Goal: Task Accomplishment & Management: Complete application form

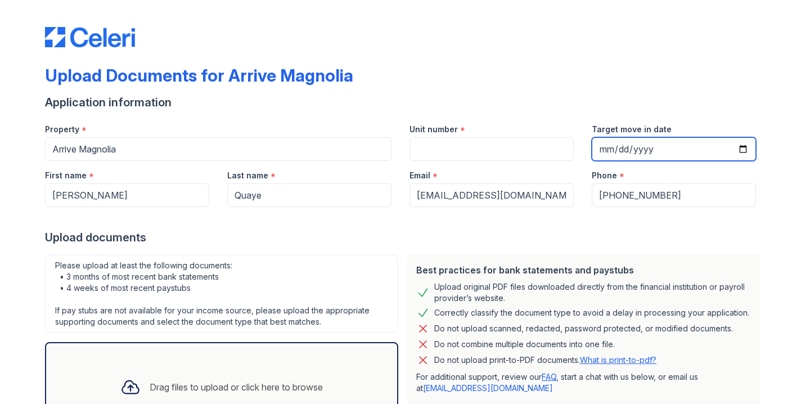
click at [709, 147] on input "Target move in date" at bounding box center [674, 149] width 164 height 24
click at [741, 150] on input "Target move in date" at bounding box center [674, 149] width 164 height 24
type input "[DATE]"
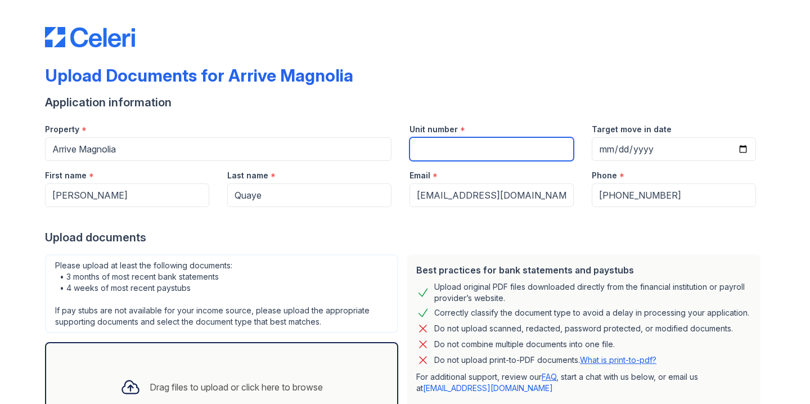
click at [439, 146] on input "Unit number" at bounding box center [491, 149] width 164 height 24
type input "A423"
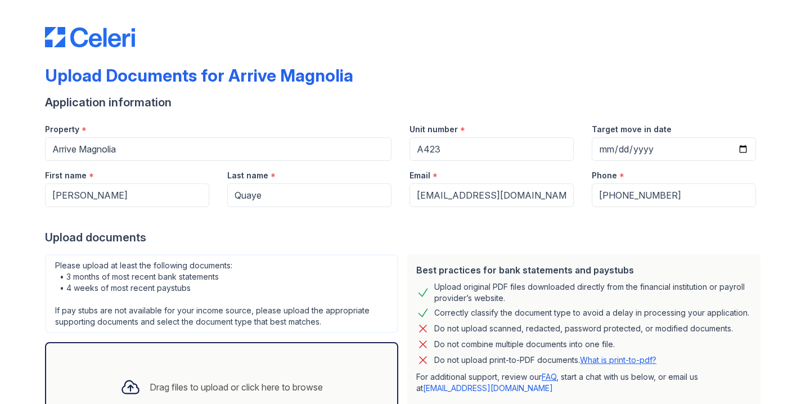
click at [394, 225] on div at bounding box center [405, 218] width 720 height 22
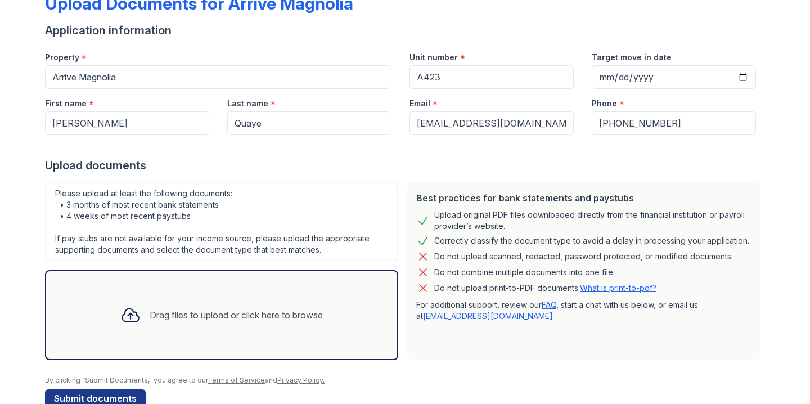
scroll to position [87, 0]
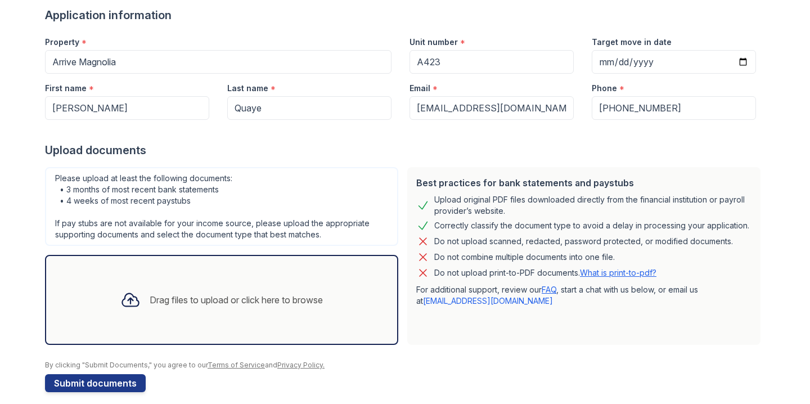
click at [214, 287] on div "Drag files to upload or click here to browse" at bounding box center [221, 300] width 220 height 38
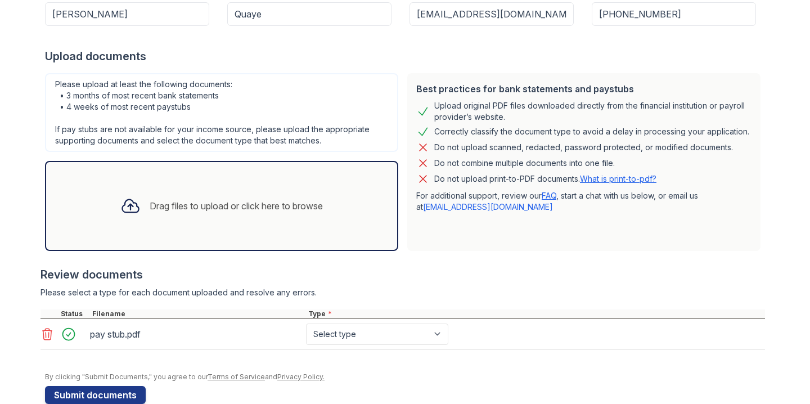
scroll to position [204, 0]
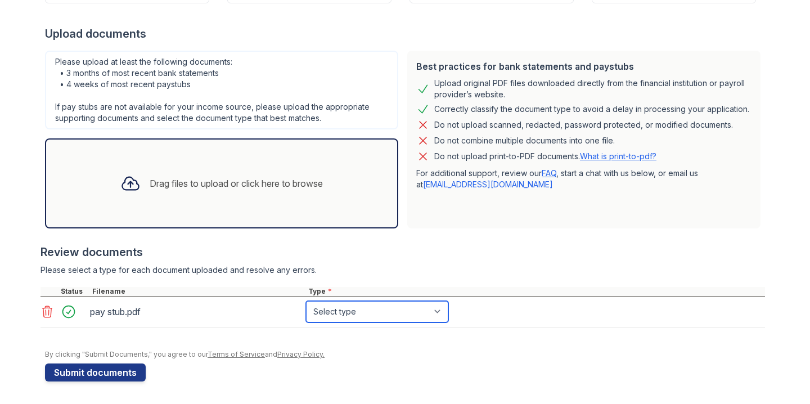
click at [369, 313] on select "Select type Paystub Bank Statement Offer Letter Tax Documents Benefit Award Let…" at bounding box center [377, 311] width 142 height 21
select select "paystub"
click at [306, 301] on select "Select type Paystub Bank Statement Offer Letter Tax Documents Benefit Award Let…" at bounding box center [377, 311] width 142 height 21
click at [193, 197] on div "Drag files to upload or click here to browse" at bounding box center [221, 183] width 220 height 38
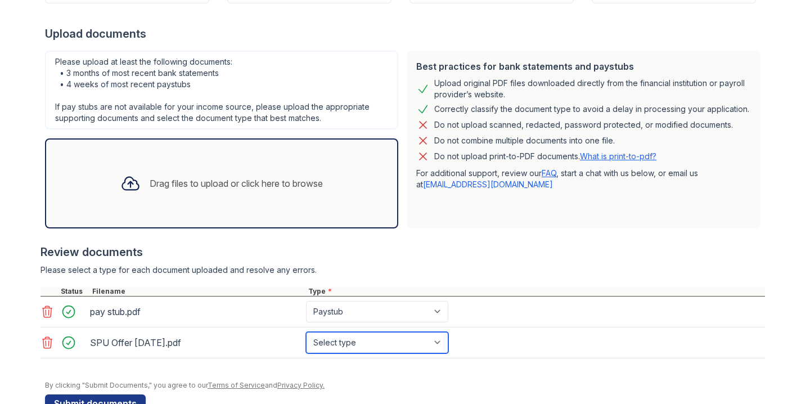
click at [371, 343] on select "Select type Paystub Bank Statement Offer Letter Tax Documents Benefit Award Let…" at bounding box center [377, 342] width 142 height 21
select select "offer_letter"
click at [306, 332] on select "Select type Paystub Bank Statement Offer Letter Tax Documents Benefit Award Let…" at bounding box center [377, 342] width 142 height 21
click at [315, 362] on div at bounding box center [402, 363] width 724 height 11
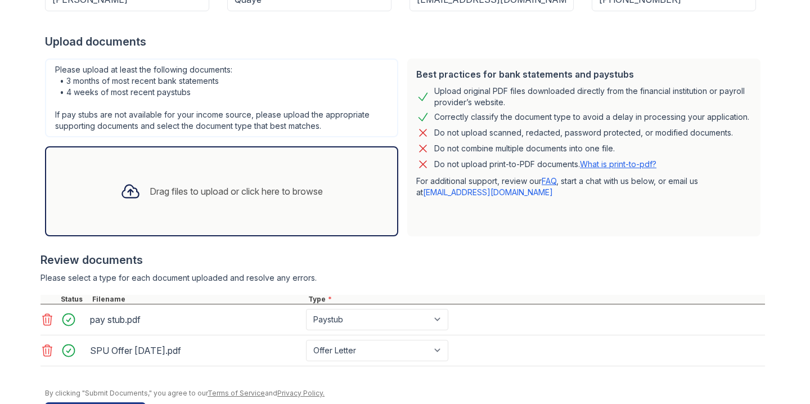
scroll to position [234, 0]
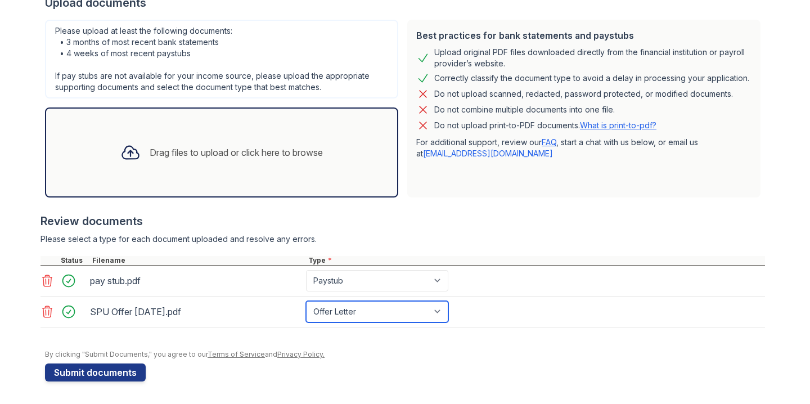
click at [370, 308] on select "Select type Paystub Bank Statement Offer Letter Tax Documents Benefit Award Let…" at bounding box center [377, 311] width 142 height 21
click at [213, 380] on form "Application information Property * Arrive Magnolia Unit number * A423 Target mo…" at bounding box center [405, 120] width 720 height 521
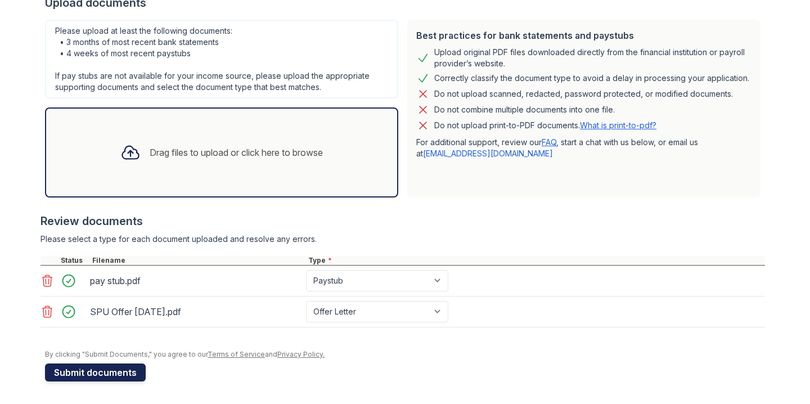
click at [118, 376] on button "Submit documents" at bounding box center [95, 372] width 101 height 18
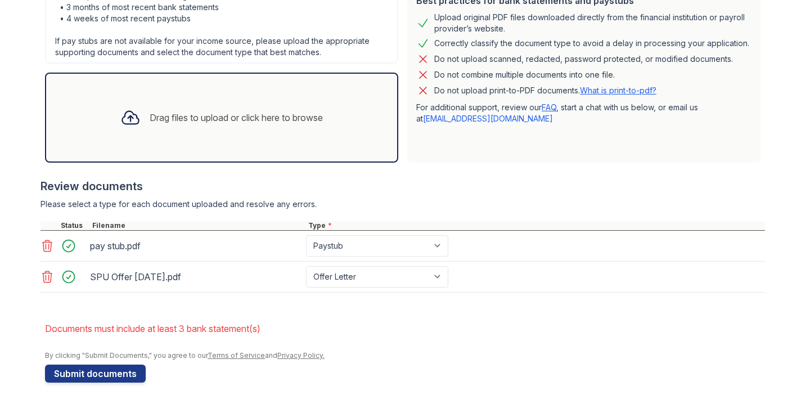
scroll to position [302, 0]
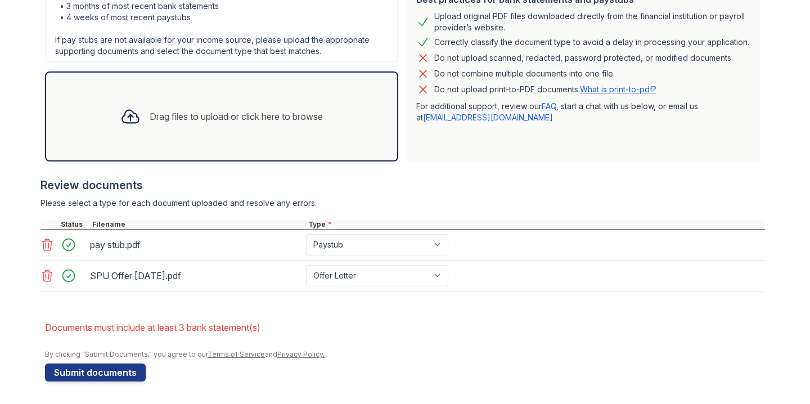
click at [376, 187] on div "Review documents" at bounding box center [402, 185] width 724 height 16
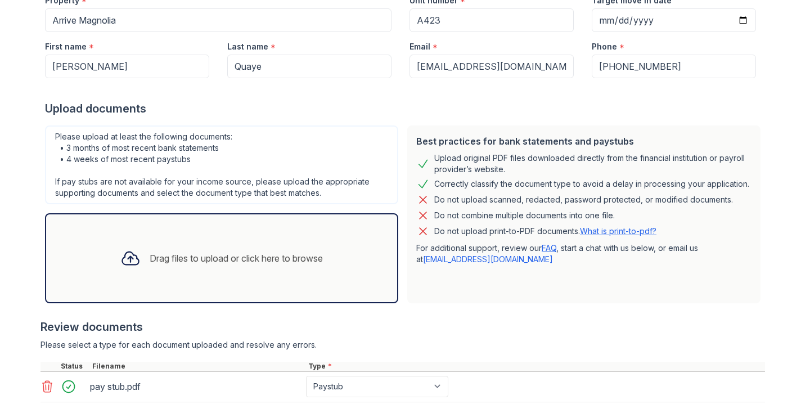
scroll to position [120, 0]
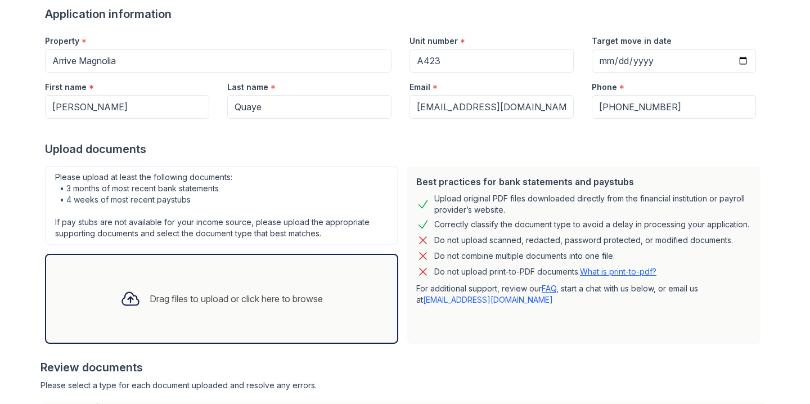
click at [626, 272] on link "What is print-to-pdf?" at bounding box center [618, 272] width 76 height 10
click at [283, 285] on div "Drag files to upload or click here to browse" at bounding box center [221, 298] width 220 height 38
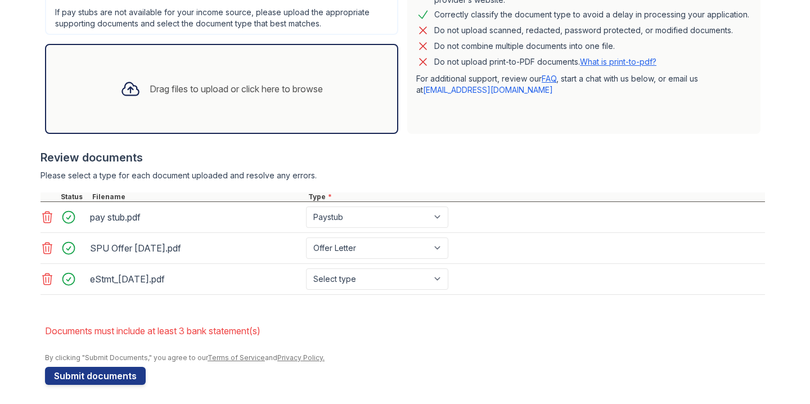
scroll to position [333, 0]
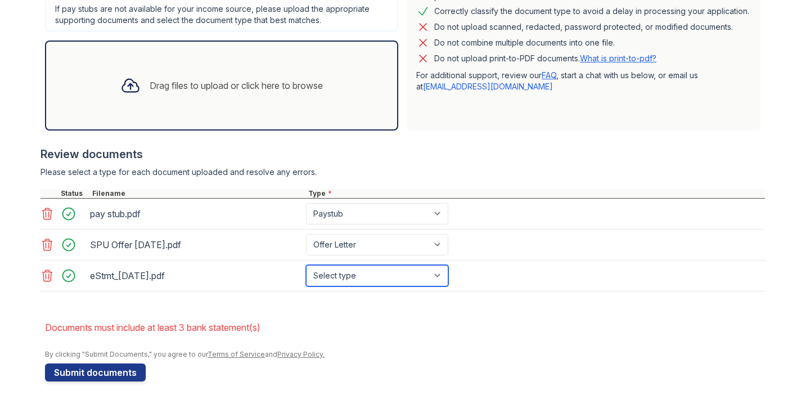
click at [359, 279] on select "Select type Paystub Bank Statement Offer Letter Tax Documents Benefit Award Let…" at bounding box center [377, 275] width 142 height 21
select select "bank_statement"
click at [306, 265] on select "Select type Paystub Bank Statement Offer Letter Tax Documents Benefit Award Let…" at bounding box center [377, 275] width 142 height 21
click at [354, 306] on form "Application information Property * Arrive Magnolia Unit number * A423 Target mo…" at bounding box center [405, 87] width 720 height 588
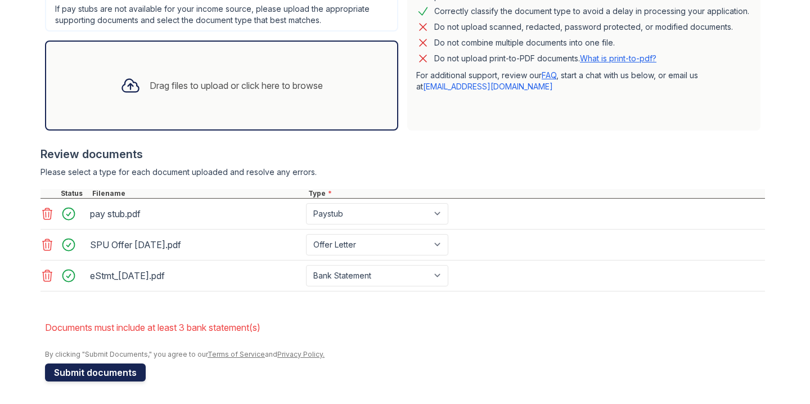
click at [106, 375] on button "Submit documents" at bounding box center [95, 372] width 101 height 18
click at [185, 83] on div "Drag files to upload or click here to browse" at bounding box center [236, 85] width 173 height 13
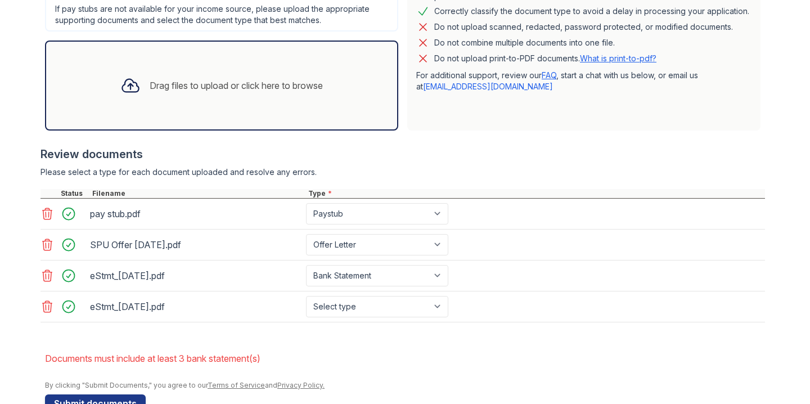
click at [235, 97] on div "Drag files to upload or click here to browse" at bounding box center [221, 85] width 220 height 38
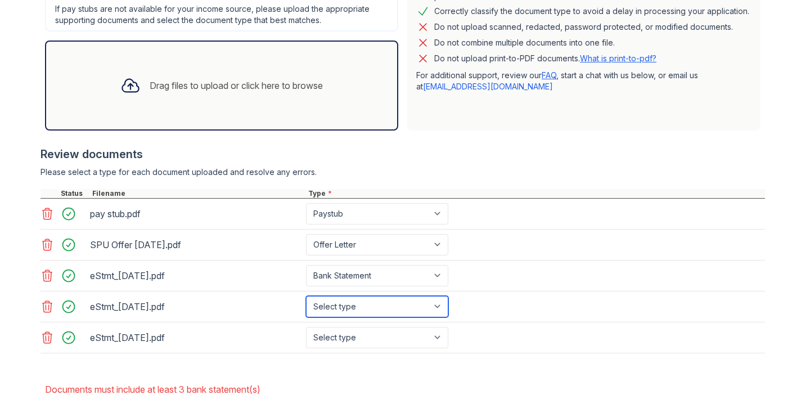
click at [365, 310] on select "Select type Paystub Bank Statement Offer Letter Tax Documents Benefit Award Let…" at bounding box center [377, 306] width 142 height 21
select select "bank_statement"
click at [306, 296] on select "Select type Paystub Bank Statement Offer Letter Tax Documents Benefit Award Let…" at bounding box center [377, 306] width 142 height 21
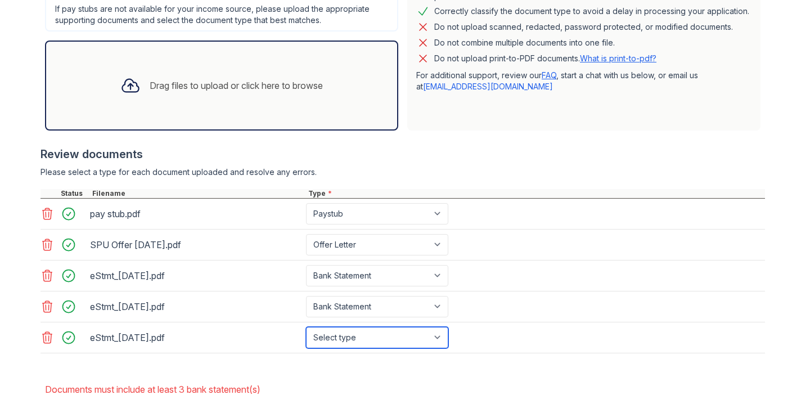
click at [354, 336] on select "Select type Paystub Bank Statement Offer Letter Tax Documents Benefit Award Let…" at bounding box center [377, 337] width 142 height 21
select select "bank_statement"
click at [306, 327] on select "Select type Paystub Bank Statement Offer Letter Tax Documents Benefit Award Let…" at bounding box center [377, 337] width 142 height 21
click at [372, 364] on div at bounding box center [402, 358] width 724 height 11
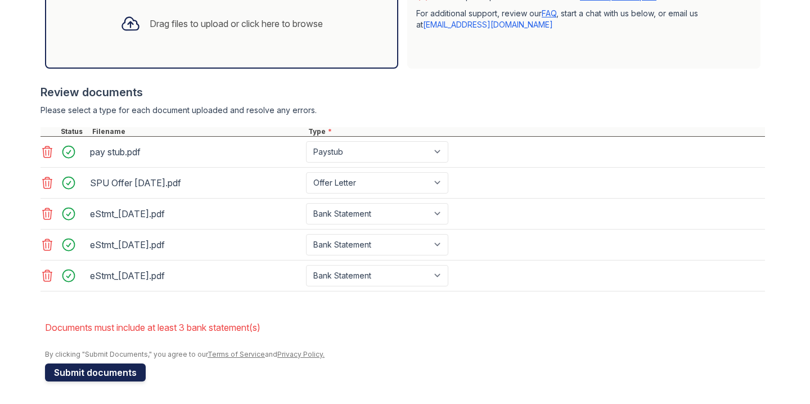
click at [94, 371] on button "Submit documents" at bounding box center [95, 372] width 101 height 18
